Goal: Task Accomplishment & Management: Use online tool/utility

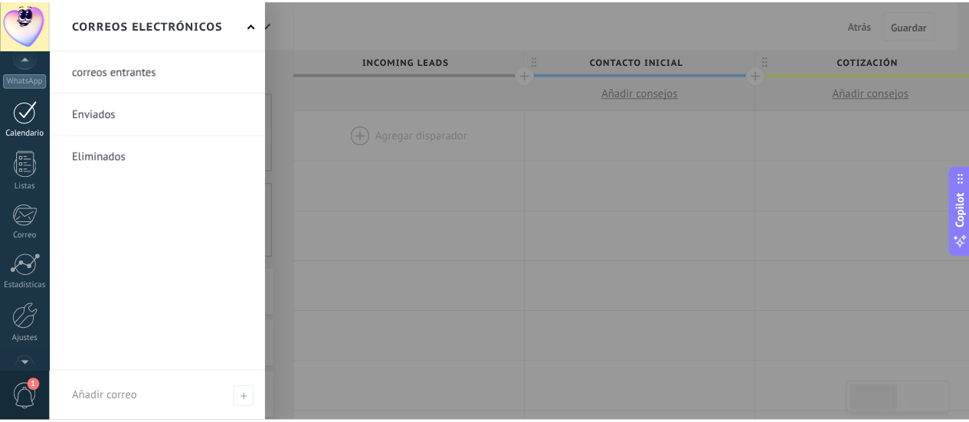
scroll to position [214, 0]
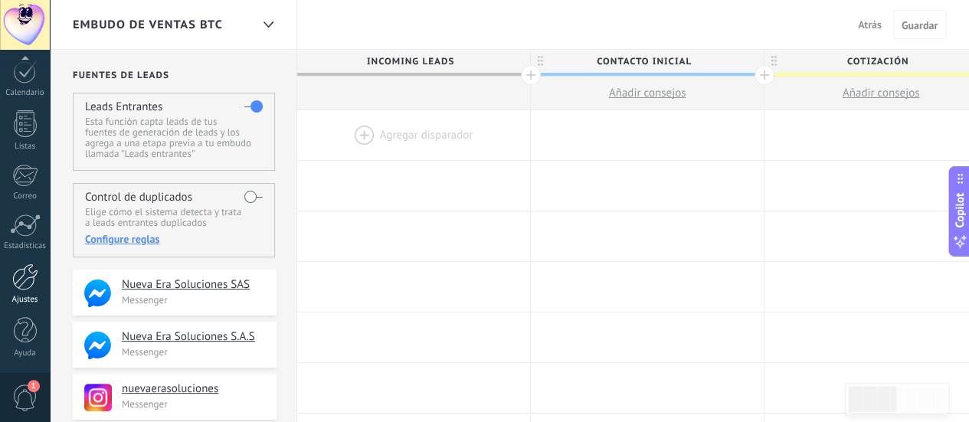
click at [20, 291] on link "Ajustes" at bounding box center [25, 283] width 50 height 41
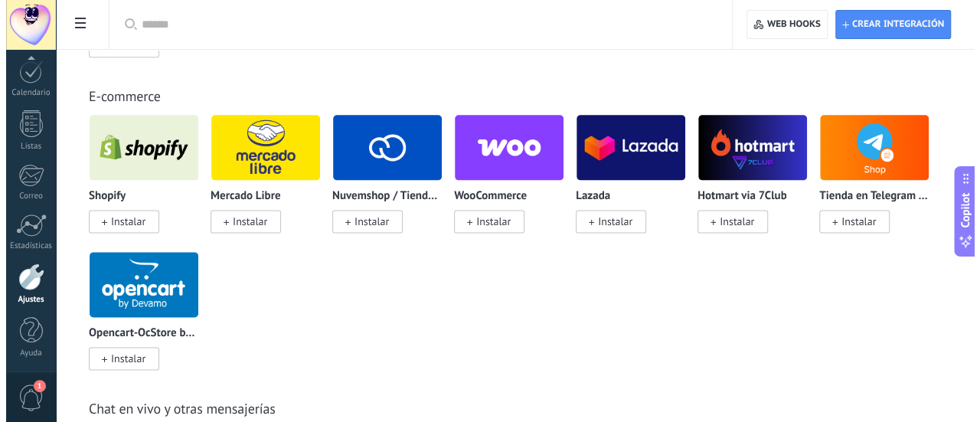
scroll to position [930, 0]
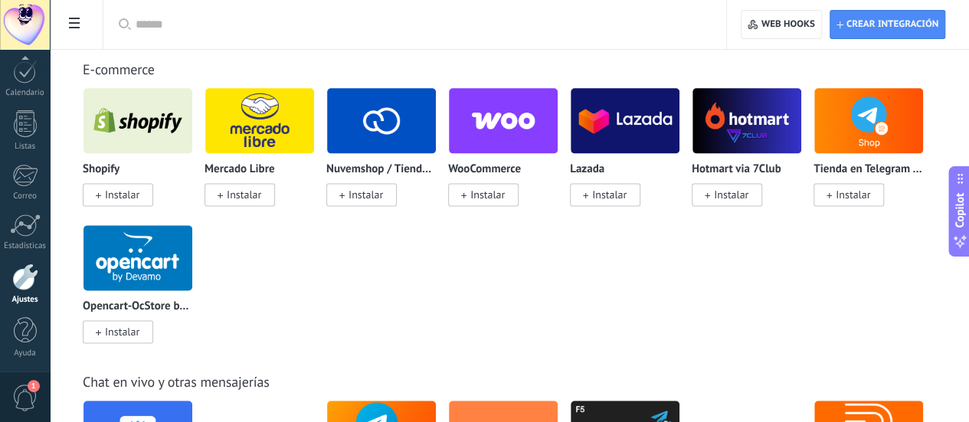
click at [505, 195] on span "Instalar" at bounding box center [487, 195] width 34 height 14
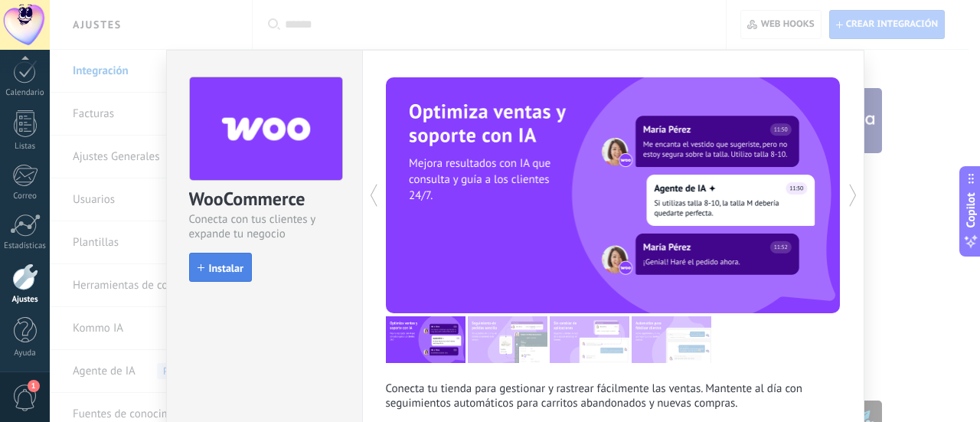
click at [218, 264] on span "Instalar" at bounding box center [226, 268] width 34 height 11
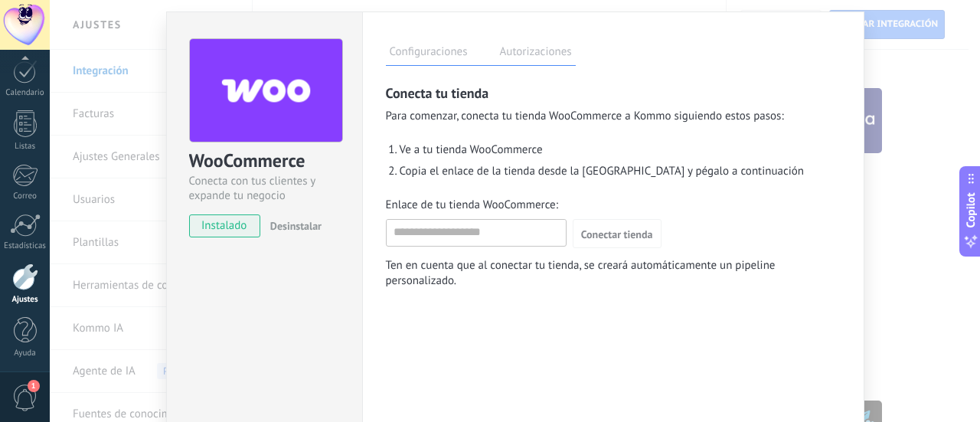
scroll to position [0, 0]
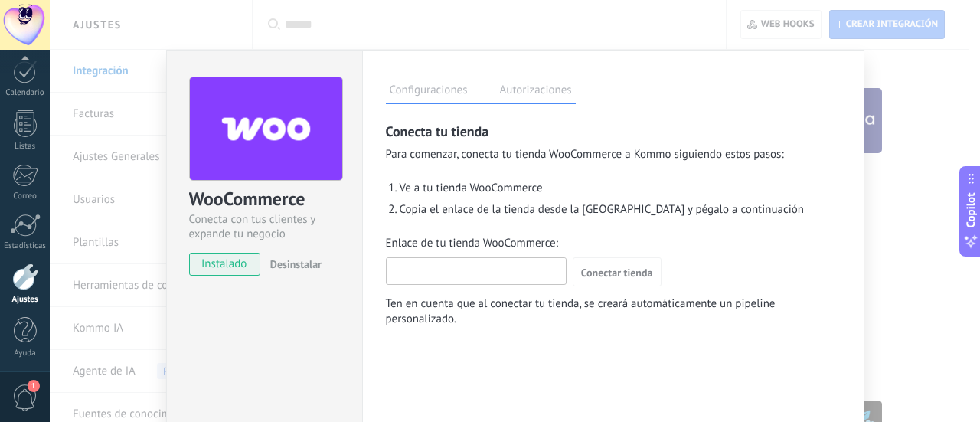
click at [467, 279] on input "Enlace de tu tienda WooCommerce:" at bounding box center [476, 270] width 179 height 25
